Goal: Transaction & Acquisition: Book appointment/travel/reservation

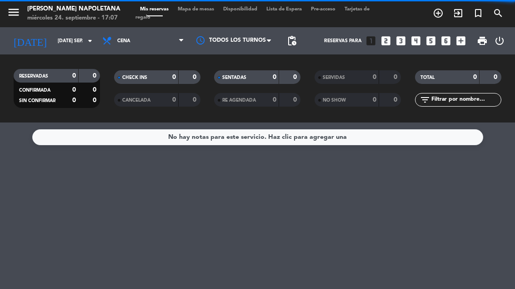
select select "es"
select select "dinner"
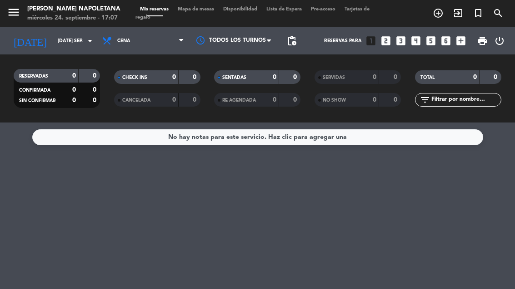
click at [439, 10] on icon "add_circle_outline" at bounding box center [438, 13] width 11 height 11
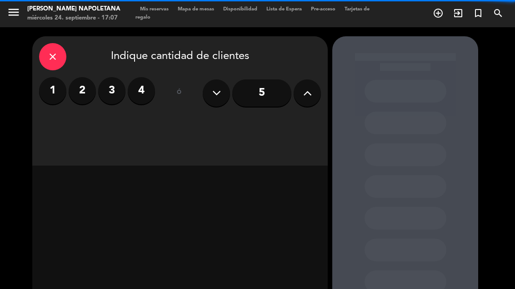
click at [303, 92] on icon at bounding box center [307, 93] width 9 height 14
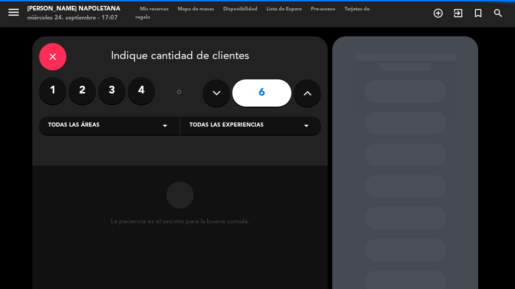
click at [304, 89] on icon at bounding box center [307, 93] width 9 height 14
click at [311, 90] on icon at bounding box center [307, 93] width 9 height 14
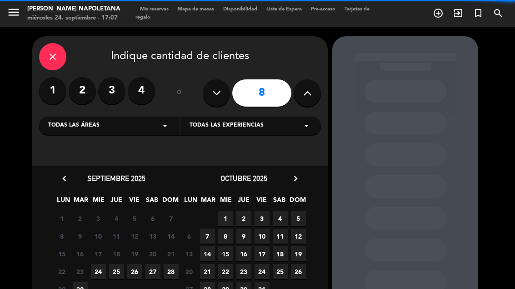
click at [309, 90] on icon at bounding box center [307, 93] width 9 height 14
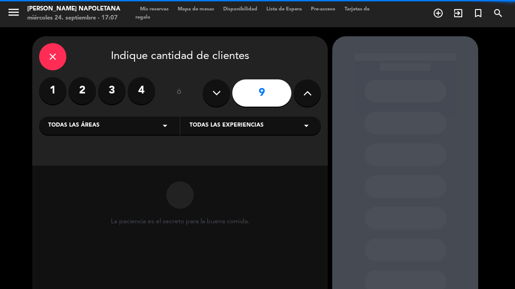
click at [308, 90] on icon at bounding box center [307, 93] width 9 height 14
click at [306, 86] on icon at bounding box center [307, 93] width 9 height 14
click at [306, 87] on icon at bounding box center [307, 93] width 9 height 14
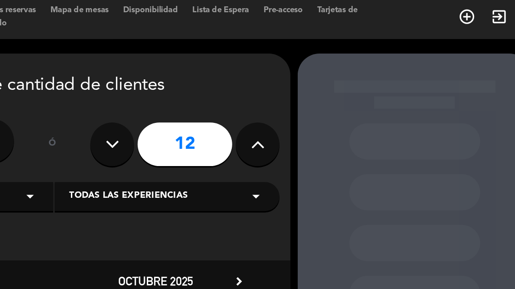
click at [303, 86] on icon at bounding box center [307, 93] width 9 height 14
click at [303, 90] on icon at bounding box center [307, 93] width 9 height 14
type input "14"
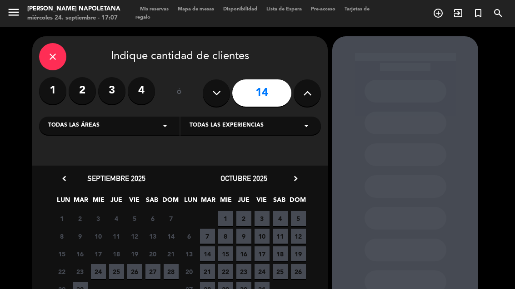
click at [145, 120] on div "Todas las áreas arrow_drop_down" at bounding box center [109, 126] width 140 height 18
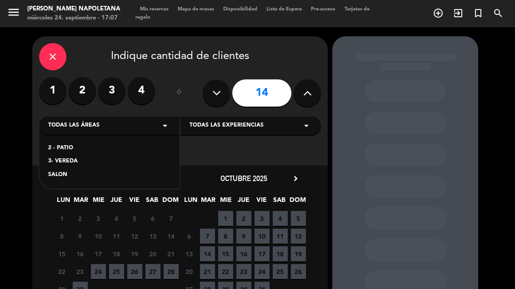
click at [73, 175] on div "SALON" at bounding box center [109, 175] width 122 height 9
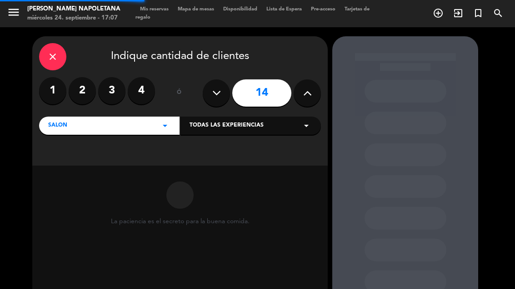
click at [275, 125] on div "Todas las experiencias arrow_drop_down" at bounding box center [250, 126] width 140 height 18
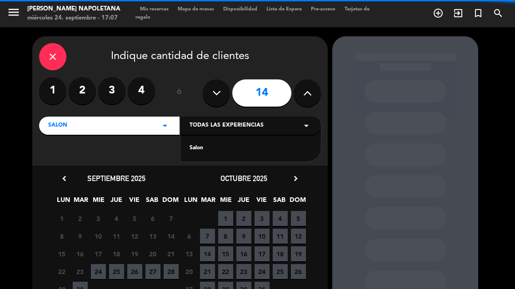
click at [215, 147] on div "Salon" at bounding box center [250, 148] width 122 height 9
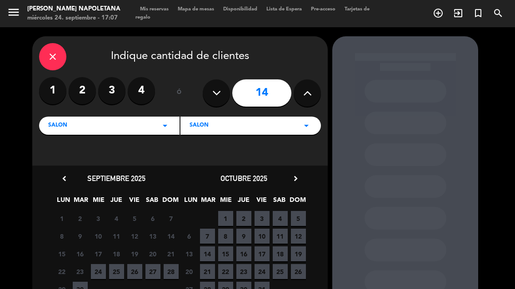
click at [105, 268] on span "24" at bounding box center [98, 271] width 15 height 15
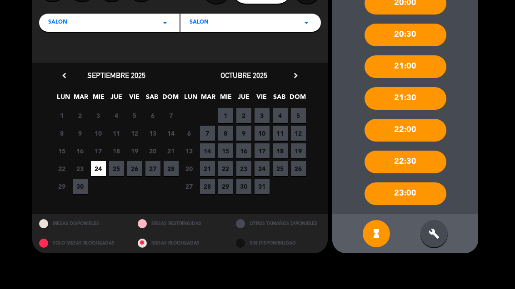
scroll to position [103, 0]
click at [436, 236] on icon "build" at bounding box center [434, 234] width 11 height 11
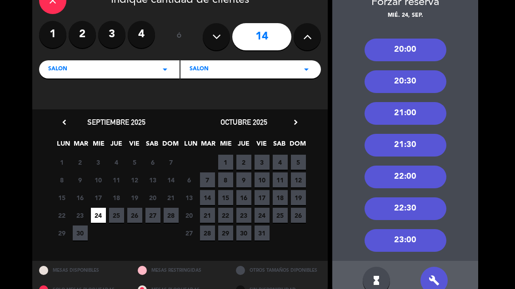
click at [417, 45] on div "20:00" at bounding box center [405, 50] width 82 height 23
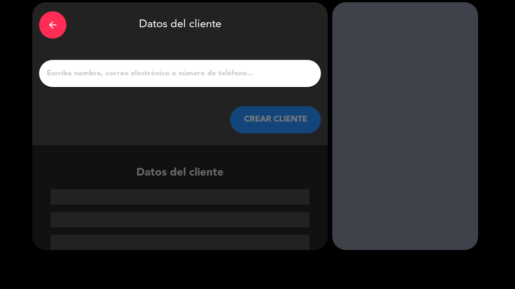
click at [239, 69] on input "1" at bounding box center [180, 73] width 268 height 13
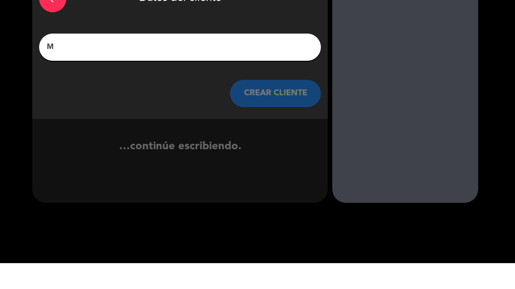
scroll to position [13, 0]
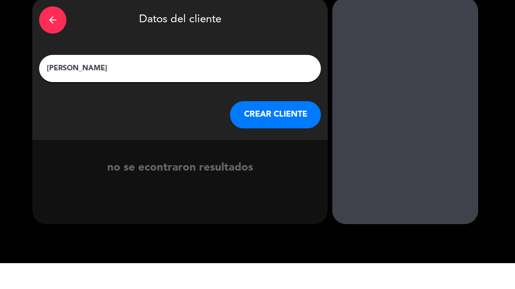
type input "[PERSON_NAME]"
click at [313, 30] on div "arrow_back Datos del cliente" at bounding box center [180, 46] width 282 height 32
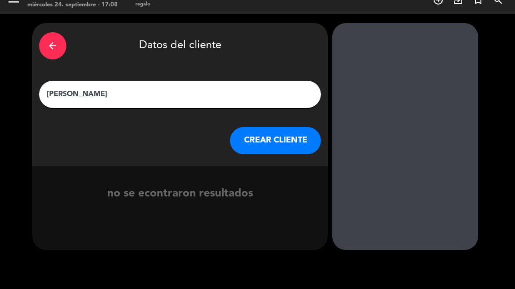
click at [280, 140] on button "CREAR CLIENTE" at bounding box center [275, 140] width 91 height 27
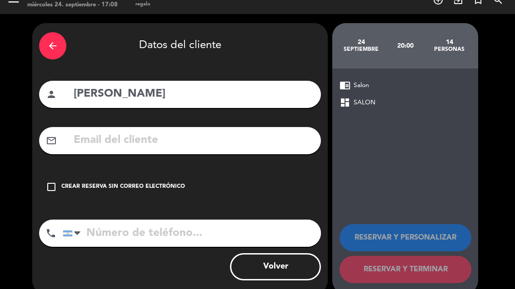
click at [249, 150] on input "text" at bounding box center [193, 140] width 241 height 19
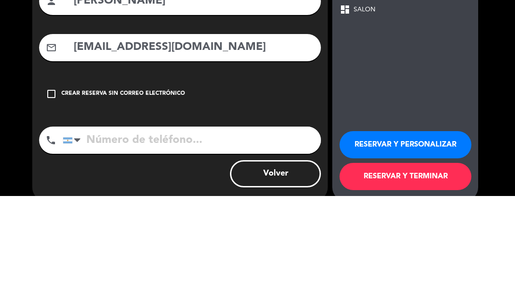
type input "[EMAIL_ADDRESS][DOMAIN_NAME]"
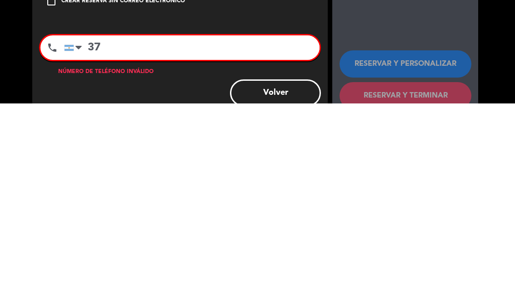
type input "3"
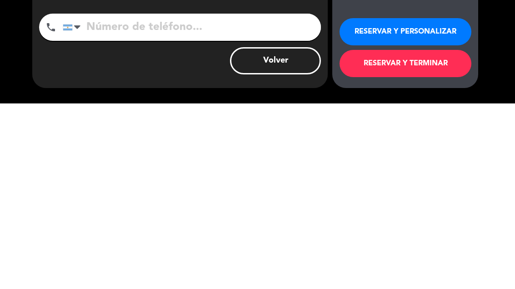
scroll to position [33, 0]
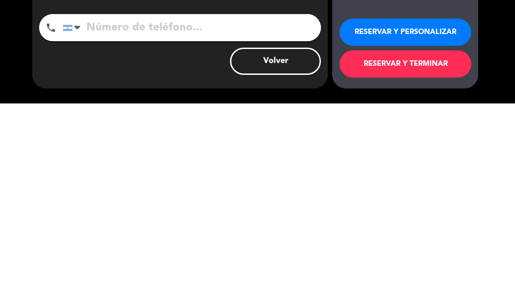
click at [405, 204] on button "RESERVAR Y PERSONALIZAR" at bounding box center [405, 217] width 132 height 27
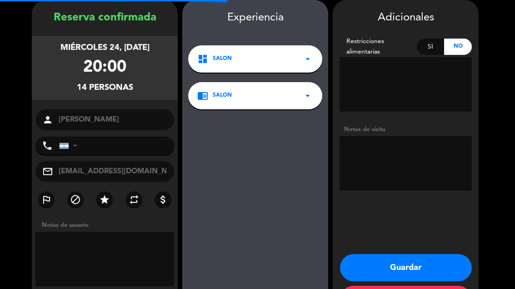
scroll to position [36, 0]
click at [426, 260] on button "Guardar" at bounding box center [406, 267] width 132 height 27
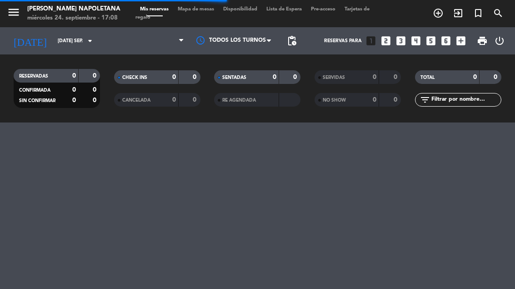
select select "dinner"
